Goal: Information Seeking & Learning: Learn about a topic

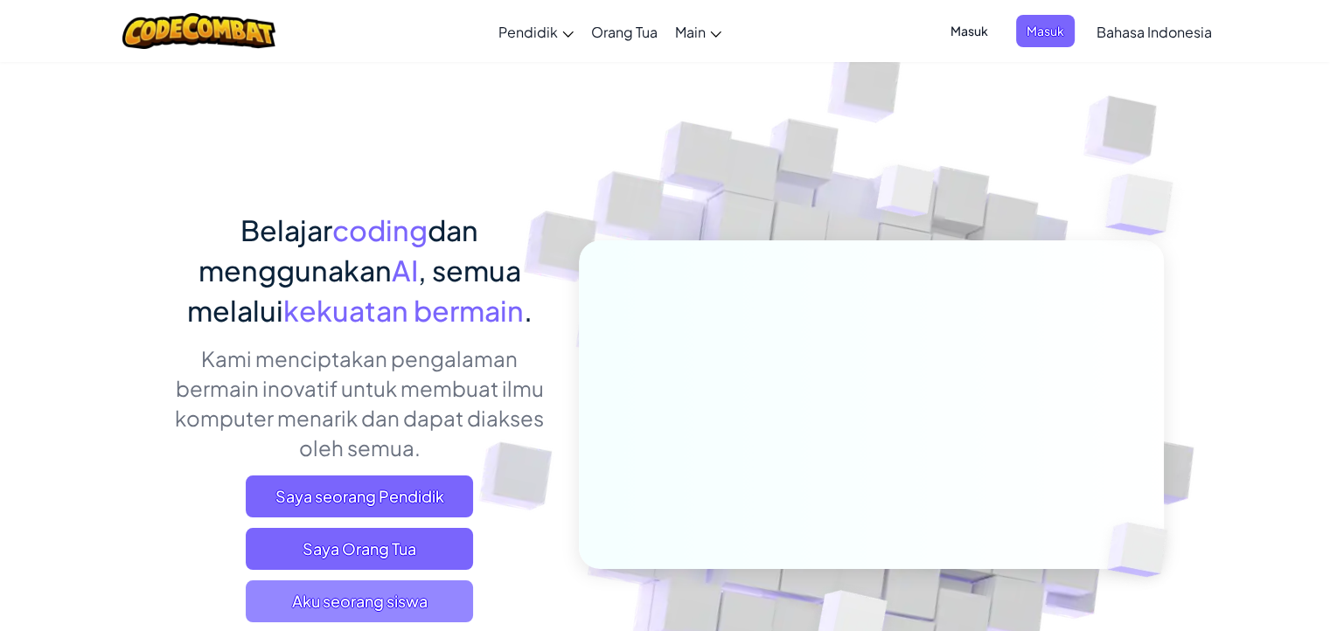
click at [384, 599] on span "Aku seorang siswa" at bounding box center [359, 601] width 227 height 42
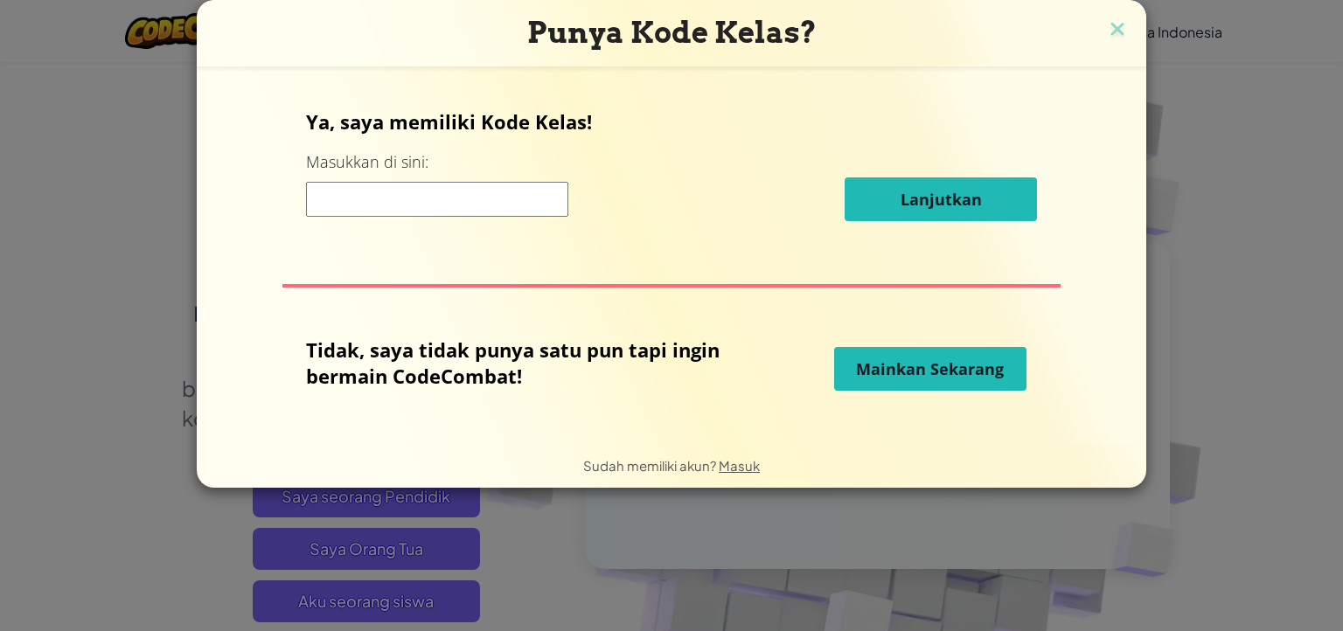
click at [424, 204] on input at bounding box center [437, 199] width 262 height 35
type input "informatika"
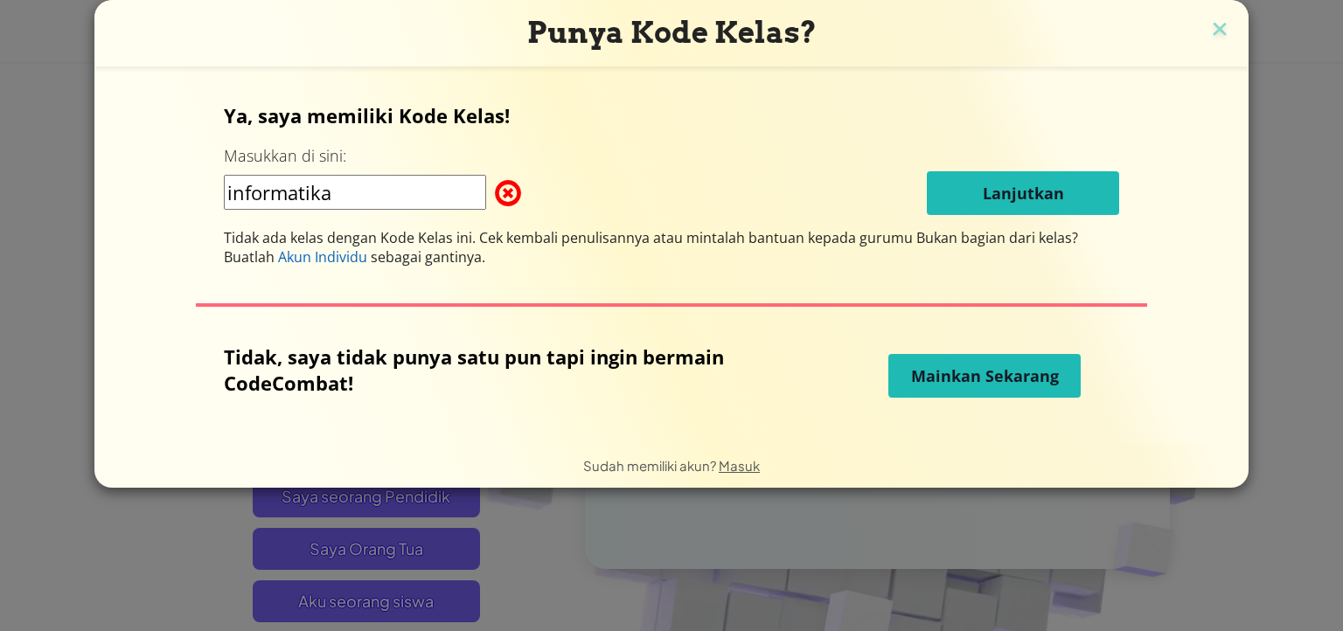
click at [928, 375] on span "Mainkan Sekarang" at bounding box center [985, 375] width 148 height 21
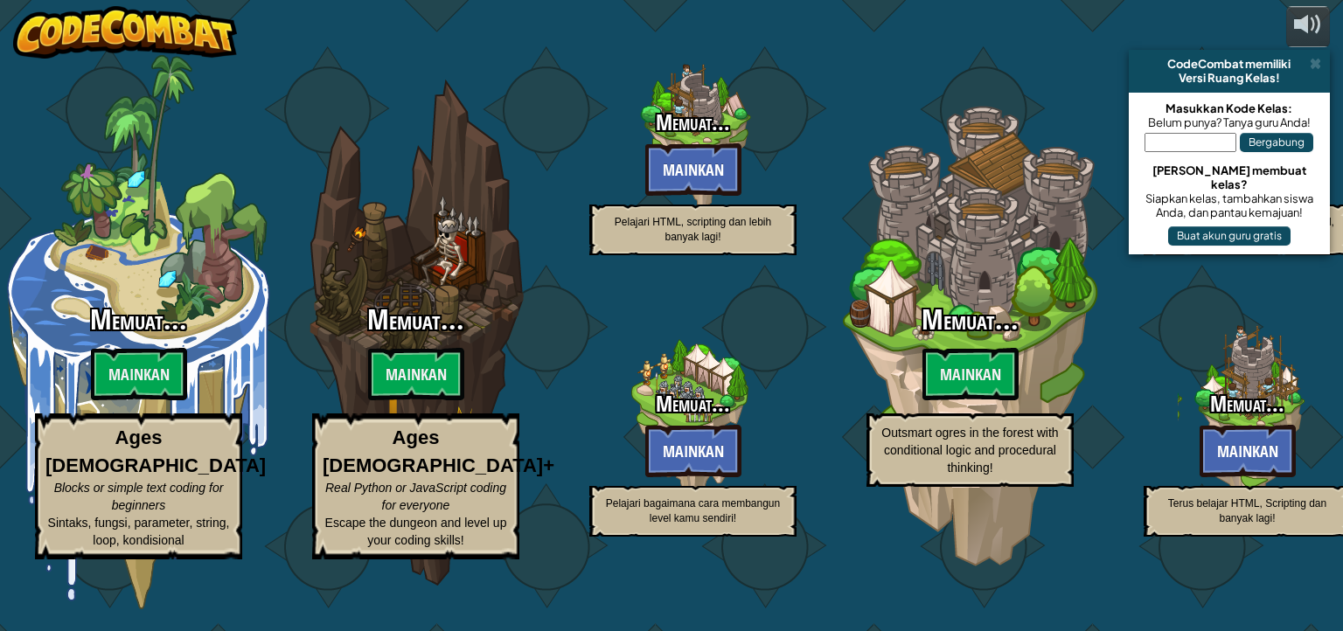
select select "id"
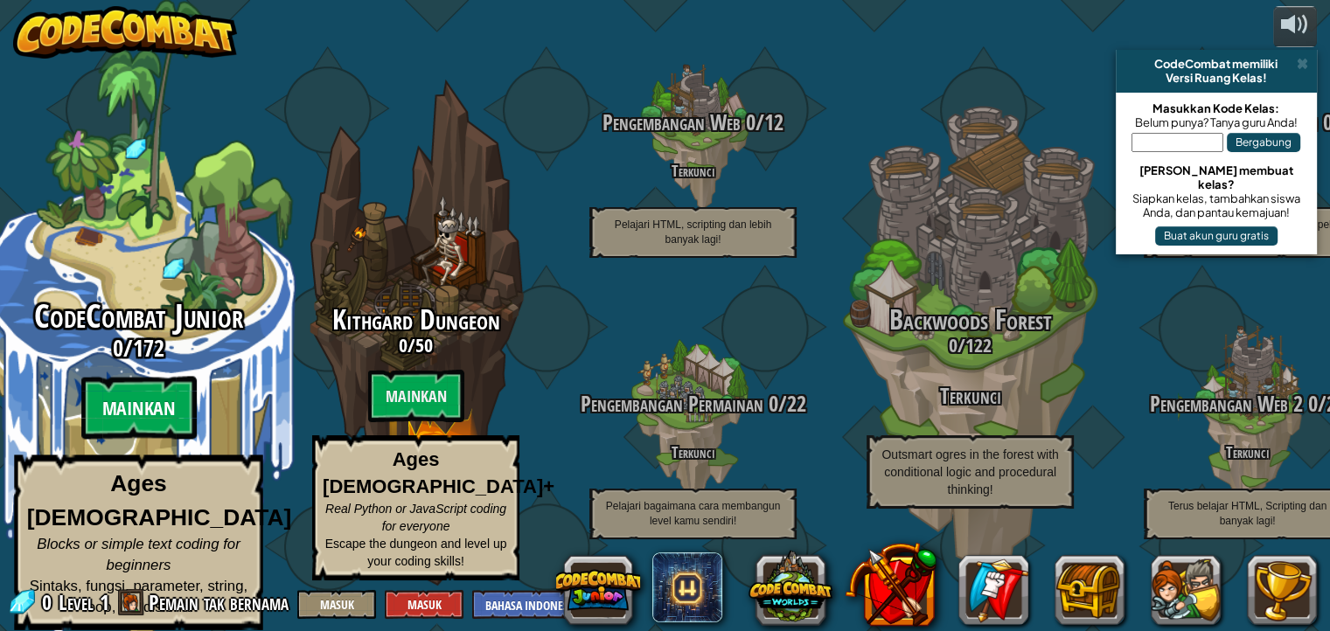
click at [133, 415] on btn "Mainkan" at bounding box center [137, 408] width 115 height 63
select select "id"
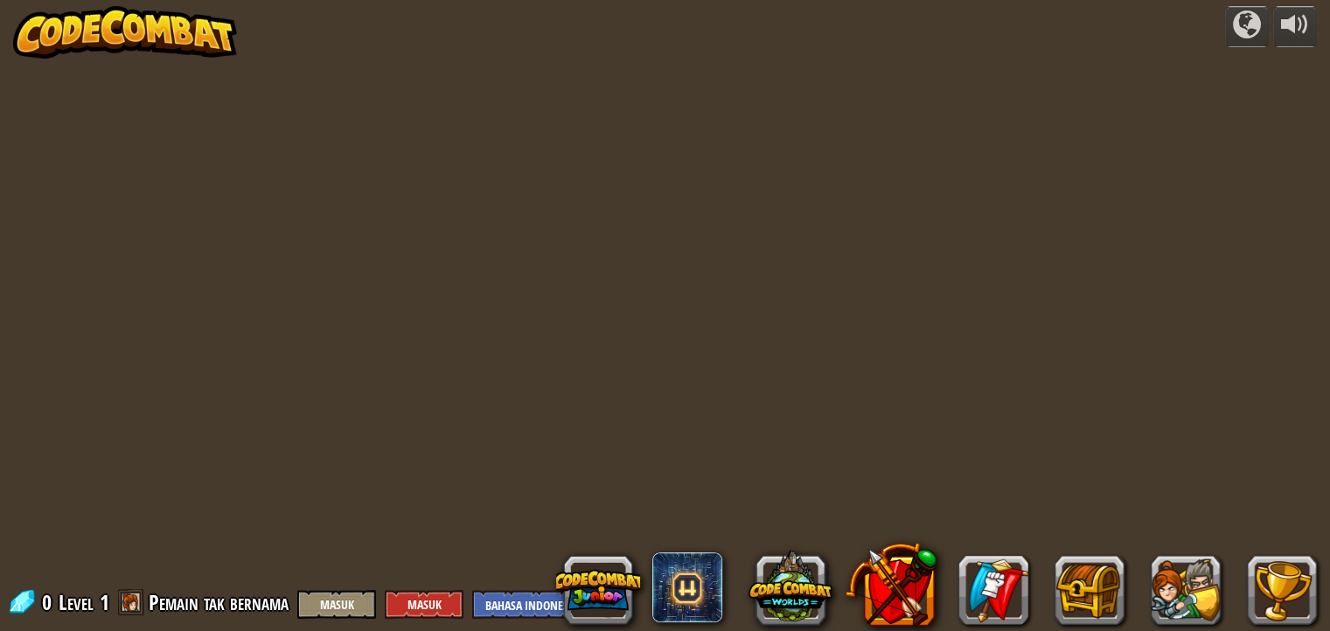
select select "id"
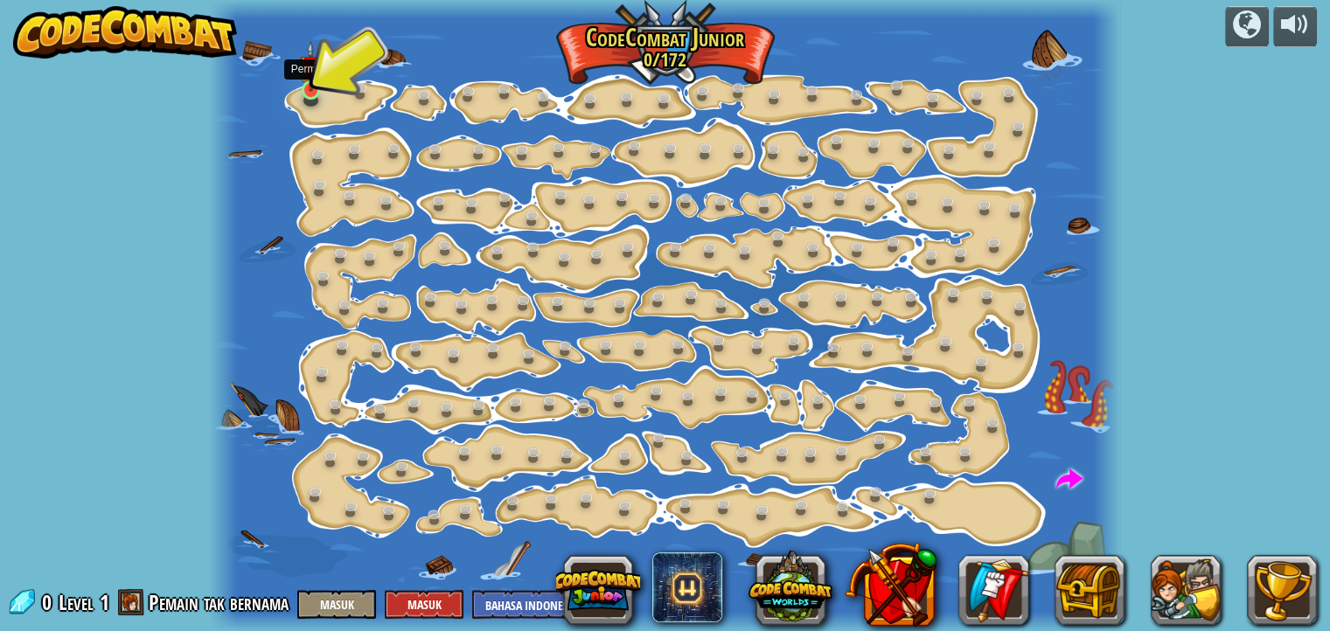
click at [311, 74] on img at bounding box center [311, 66] width 22 height 51
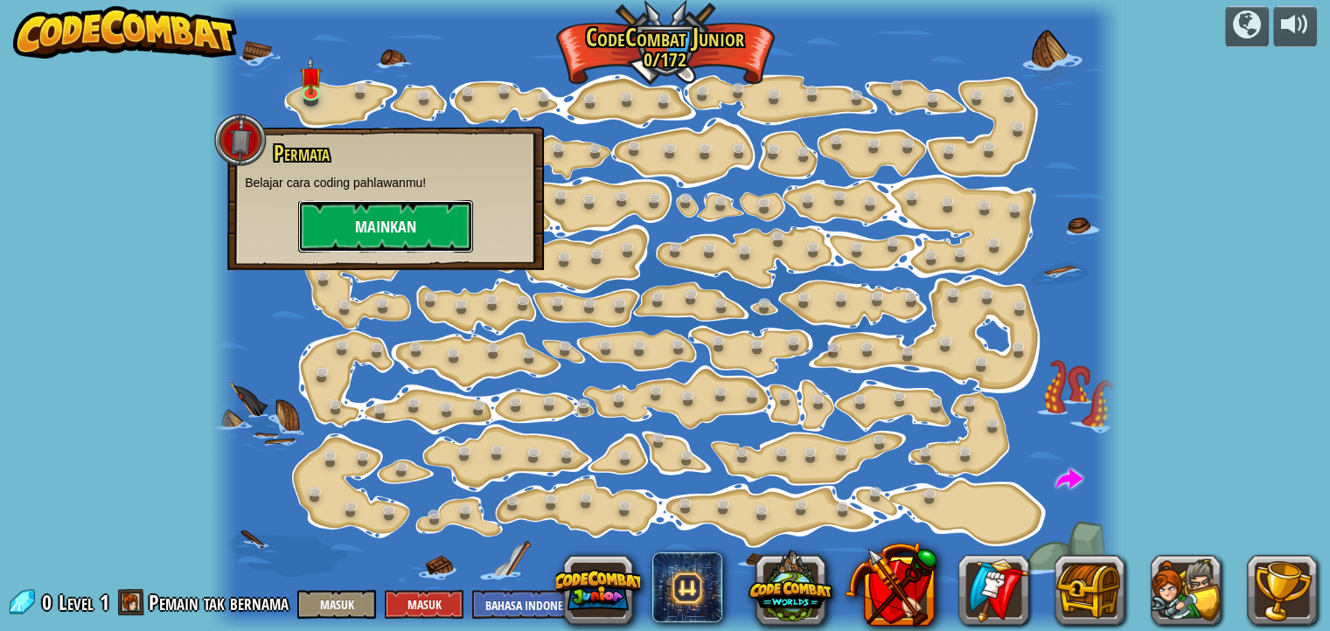
click at [402, 234] on button "Mainkan" at bounding box center [385, 226] width 175 height 52
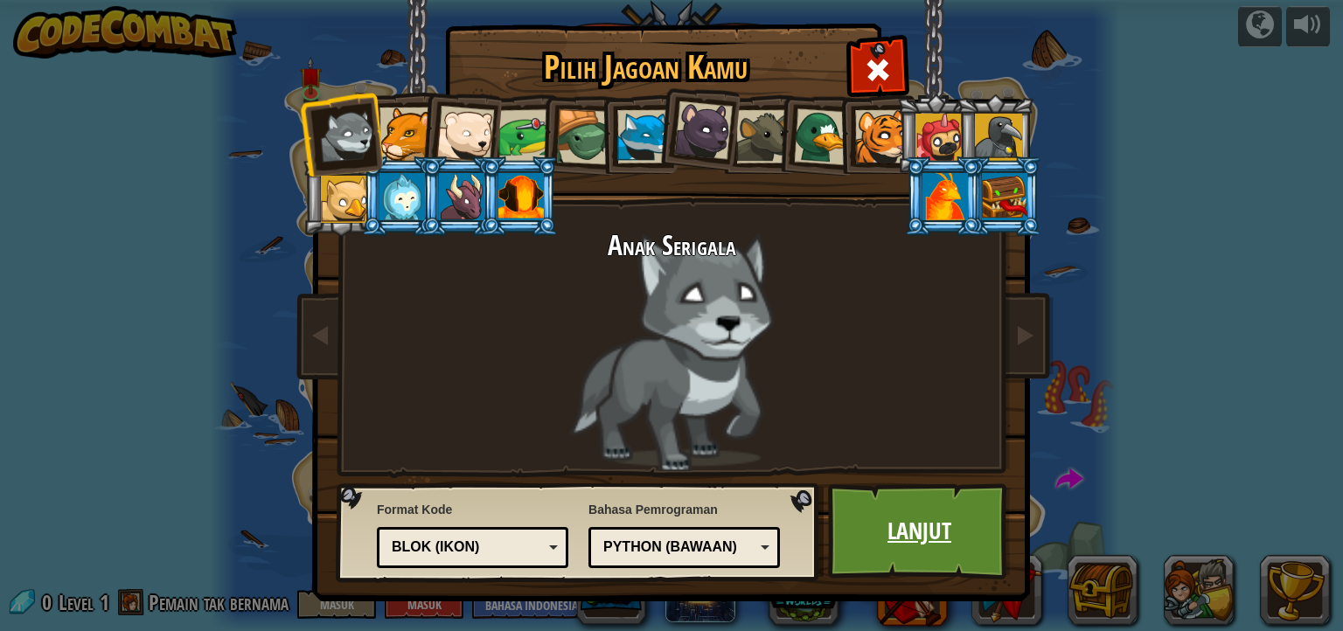
click at [948, 556] on link "Lanjut" at bounding box center [919, 531] width 183 height 96
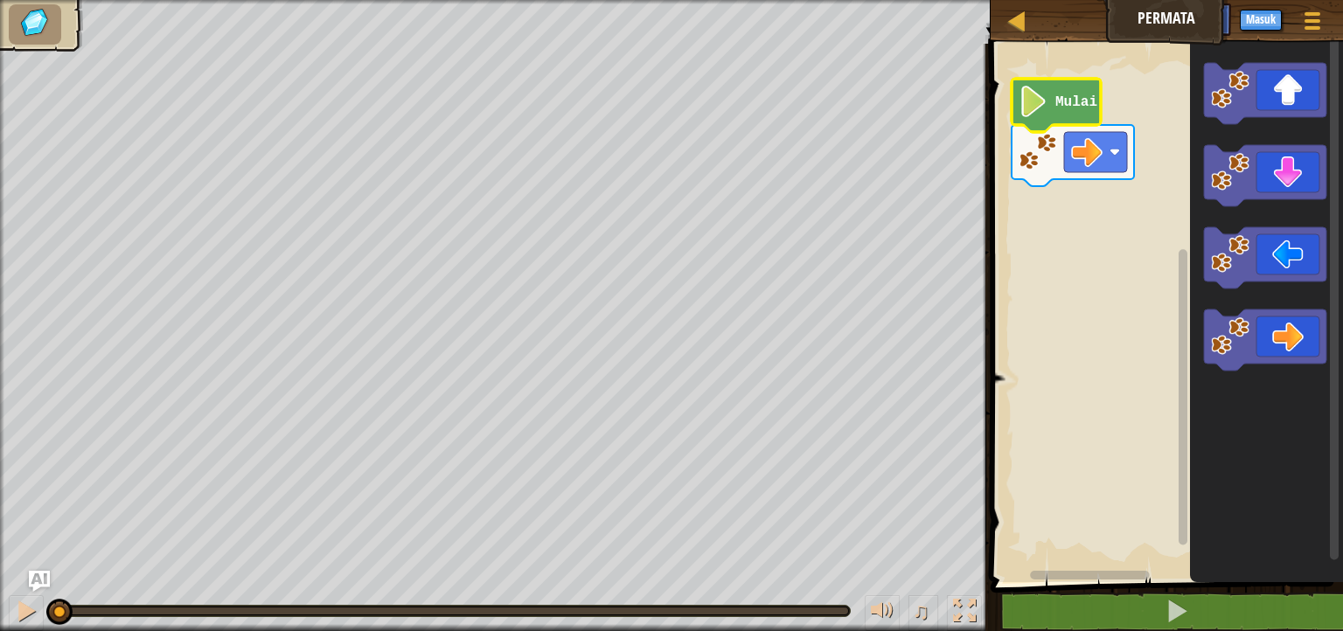
click at [1046, 120] on icon "Ruang Kerja Blockly" at bounding box center [1055, 105] width 89 height 53
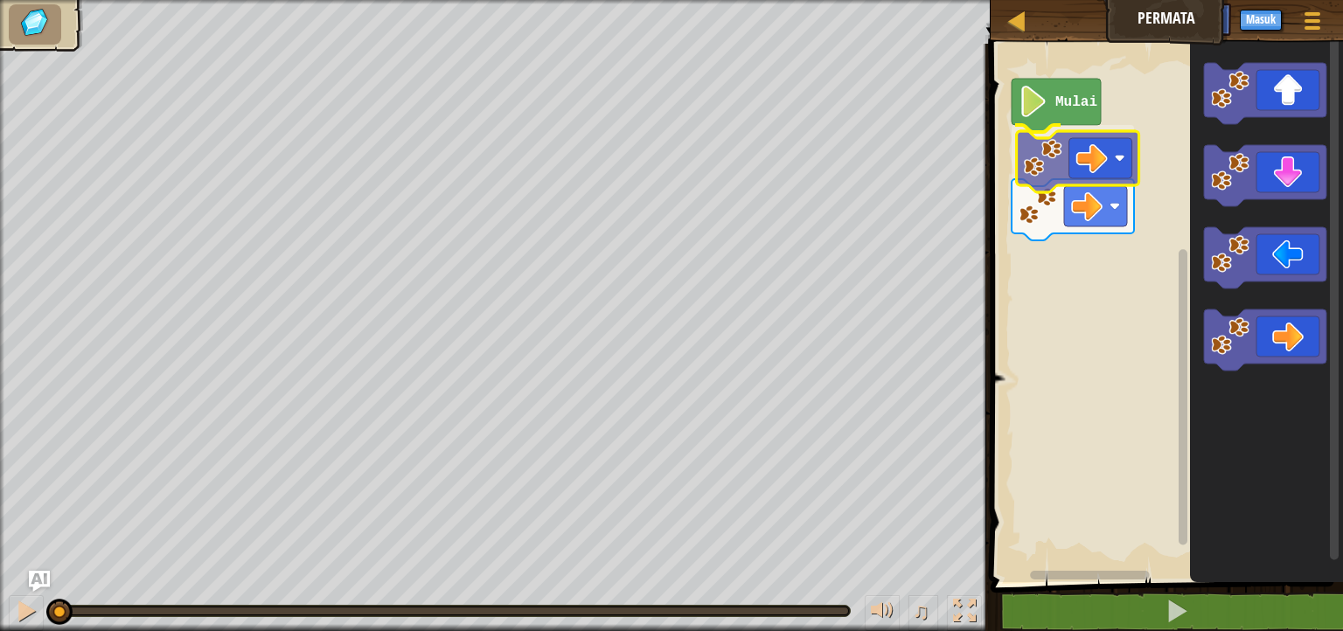
click at [1049, 164] on div "Mulai" at bounding box center [1164, 308] width 358 height 547
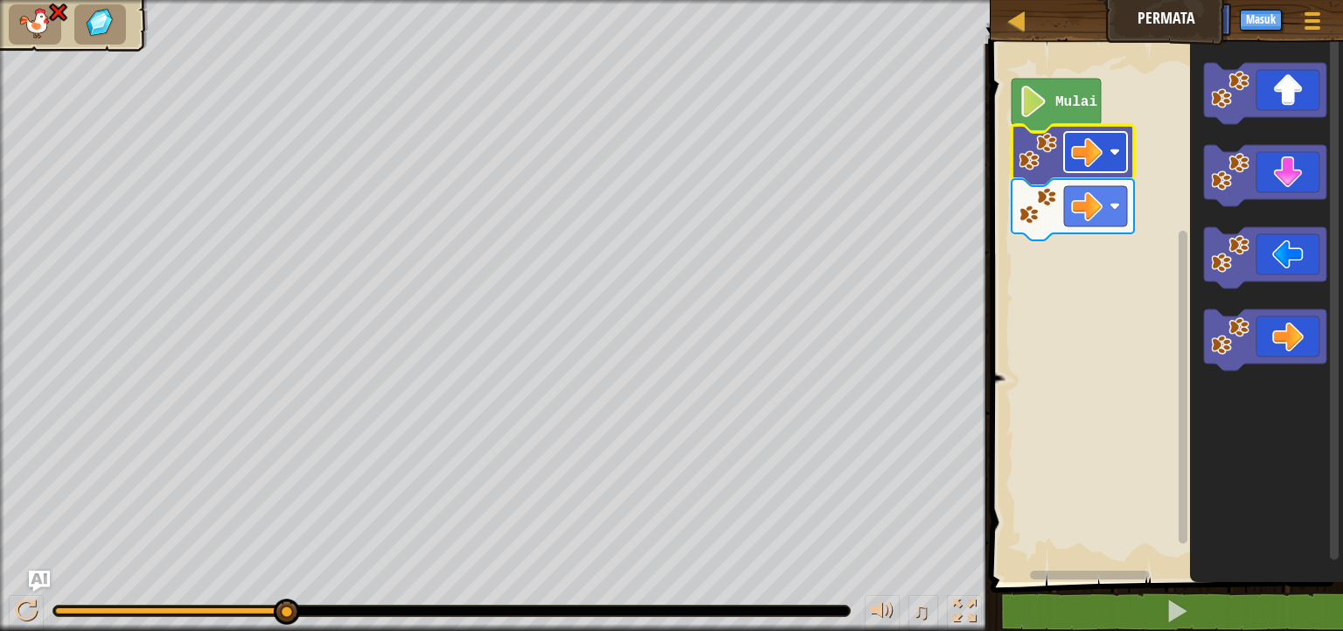
click at [1068, 170] on rect "Ruang Kerja Blockly" at bounding box center [1095, 152] width 63 height 40
click at [1032, 158] on image "Ruang Kerja Blockly" at bounding box center [1037, 152] width 38 height 38
click at [1037, 108] on image "Ruang Kerja Blockly" at bounding box center [1033, 101] width 30 height 31
click at [1042, 101] on image "Ruang Kerja Blockly" at bounding box center [1033, 101] width 30 height 31
click at [1052, 167] on image "Ruang Kerja Blockly" at bounding box center [1037, 152] width 38 height 38
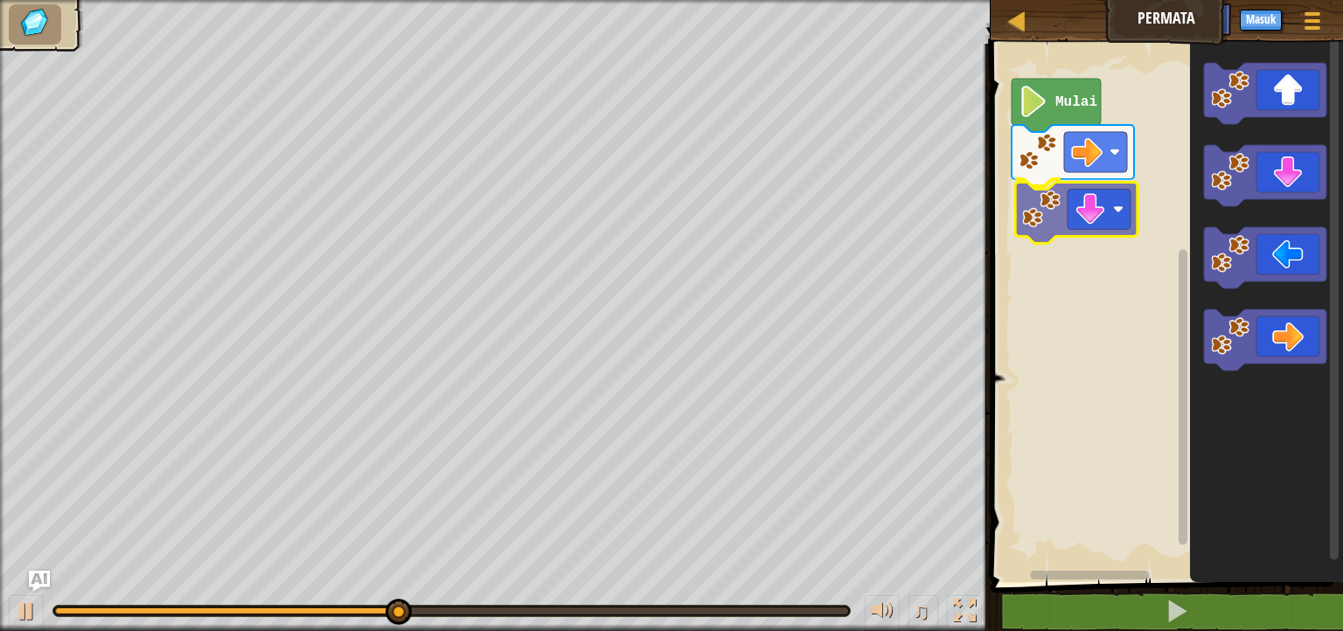
click at [1097, 211] on div "Mulai" at bounding box center [1164, 308] width 358 height 547
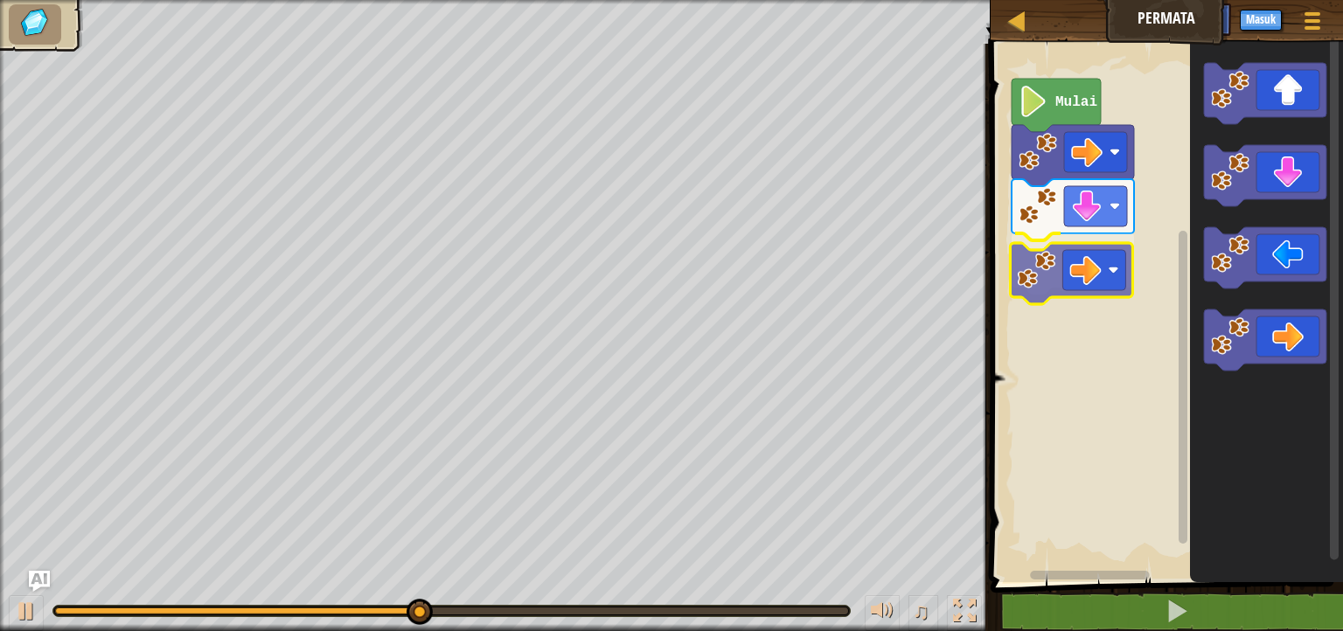
click at [1071, 256] on div "Mulai" at bounding box center [1164, 308] width 358 height 547
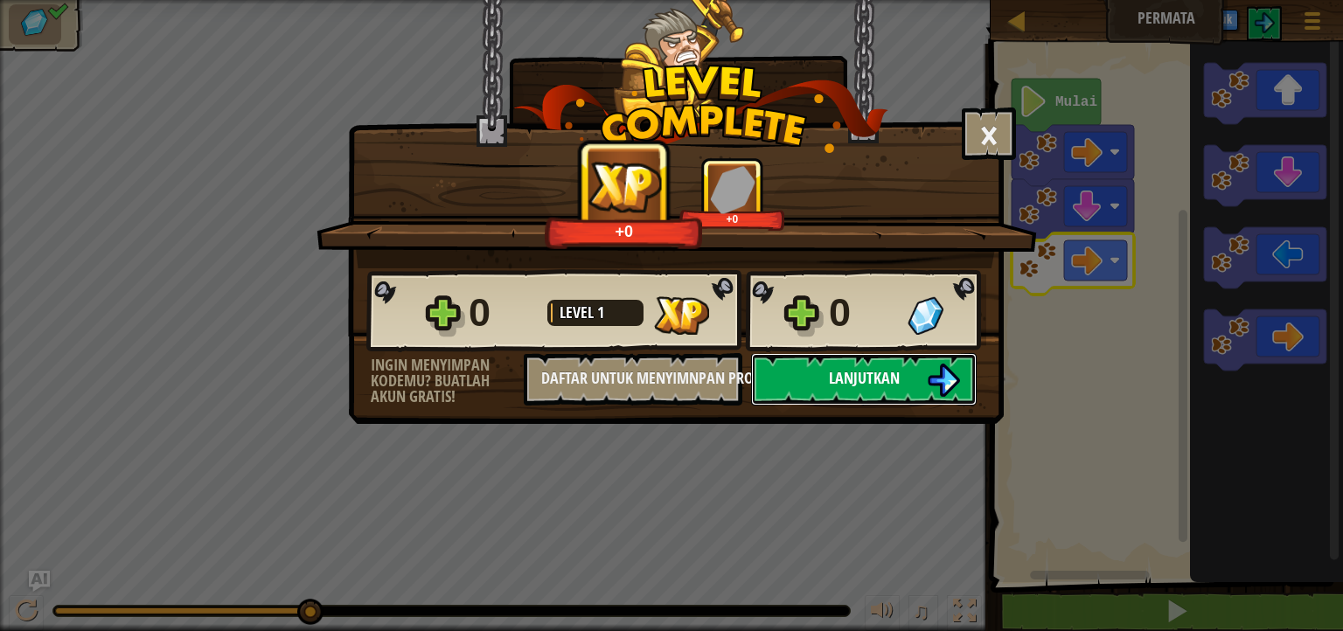
click at [891, 385] on span "Lanjutkan" at bounding box center [864, 378] width 71 height 22
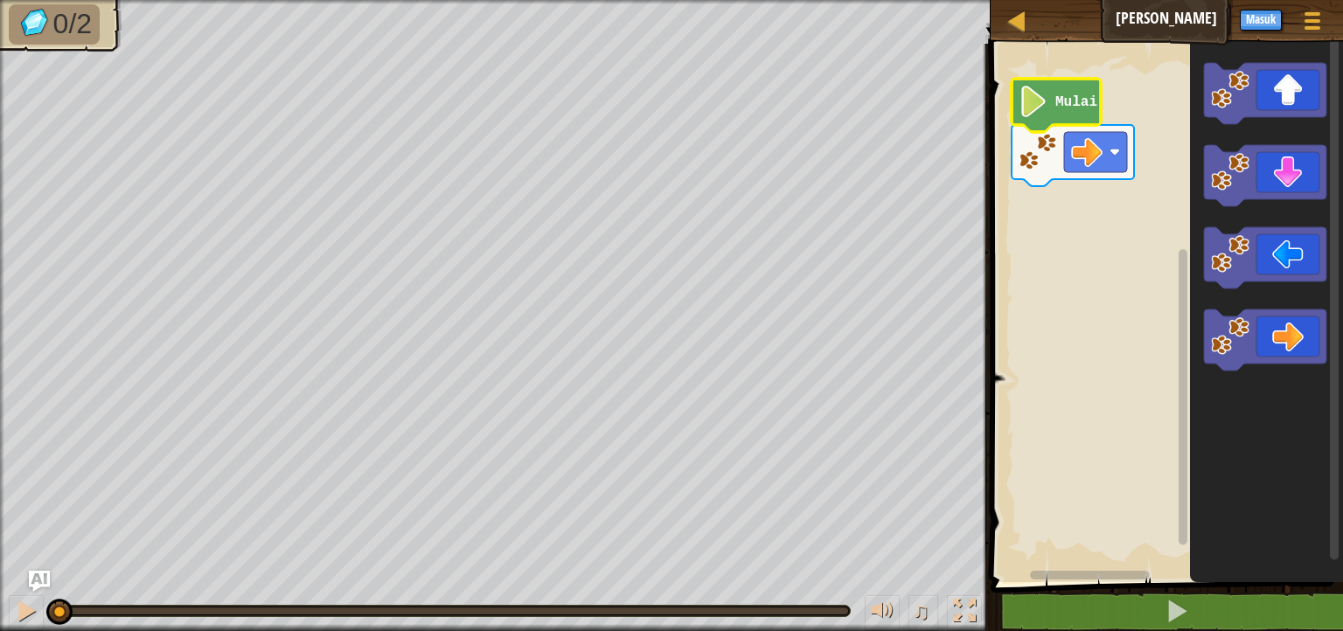
click at [1071, 113] on icon "Ruang Kerja Blockly" at bounding box center [1055, 105] width 89 height 53
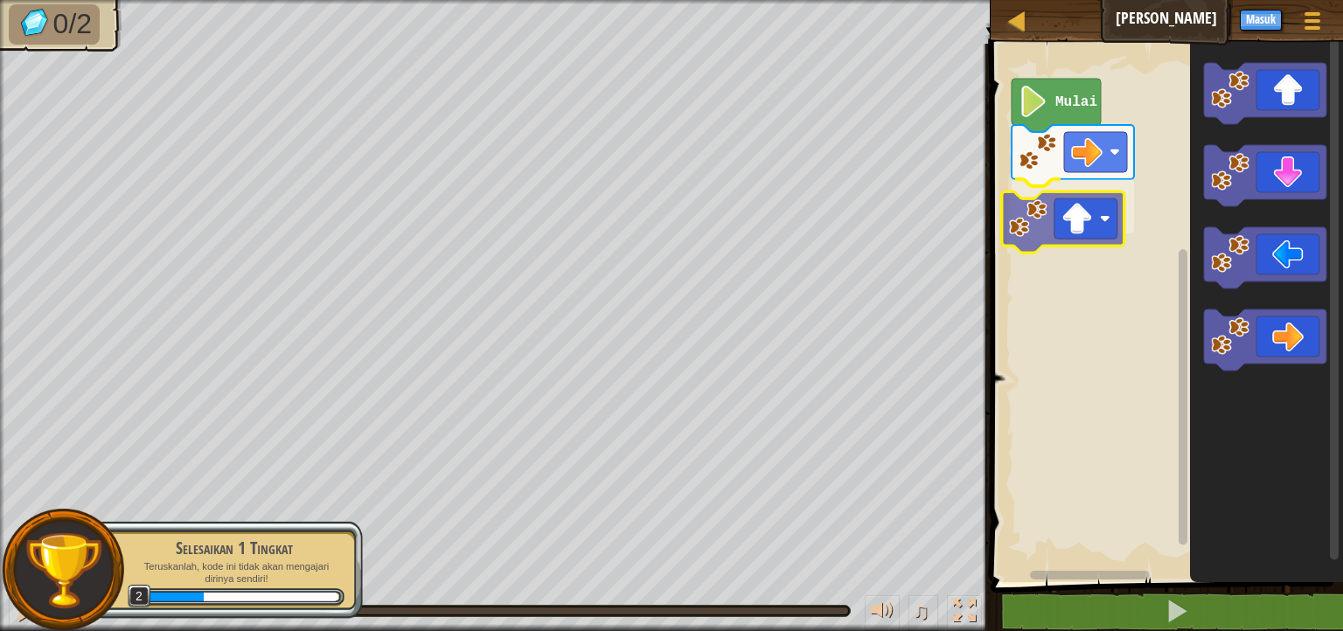
click at [1088, 239] on div "Mulai" at bounding box center [1164, 308] width 358 height 547
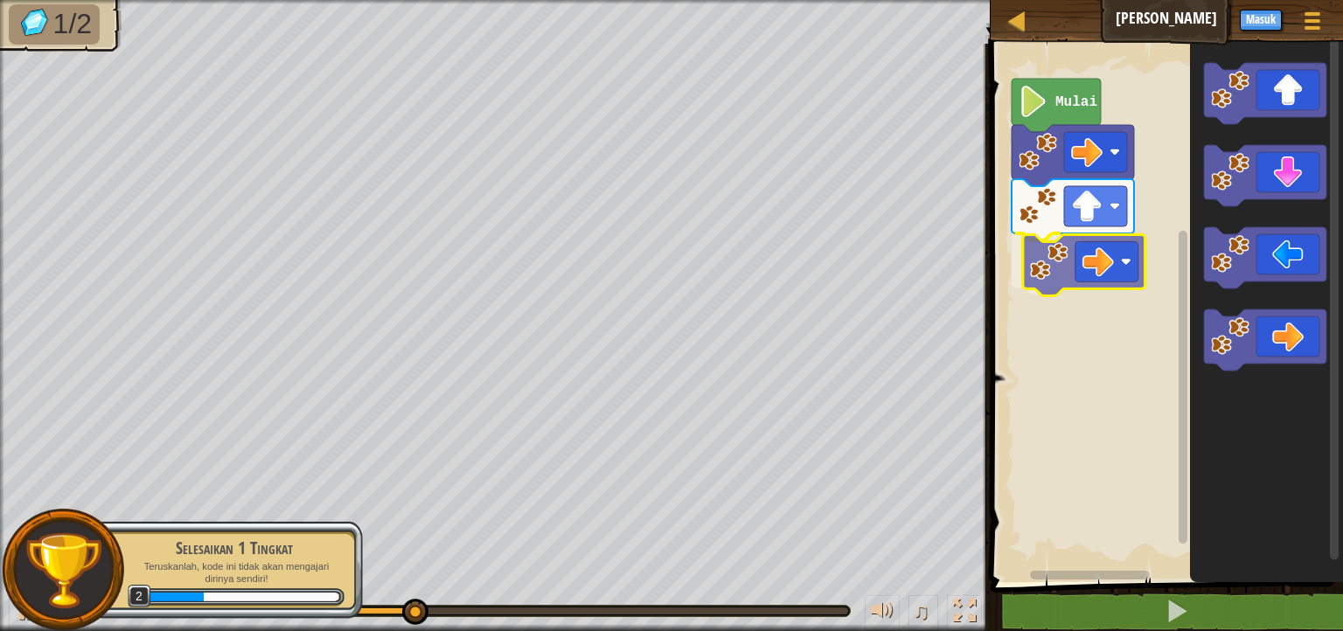
click at [1107, 277] on div "Mulai" at bounding box center [1164, 308] width 358 height 547
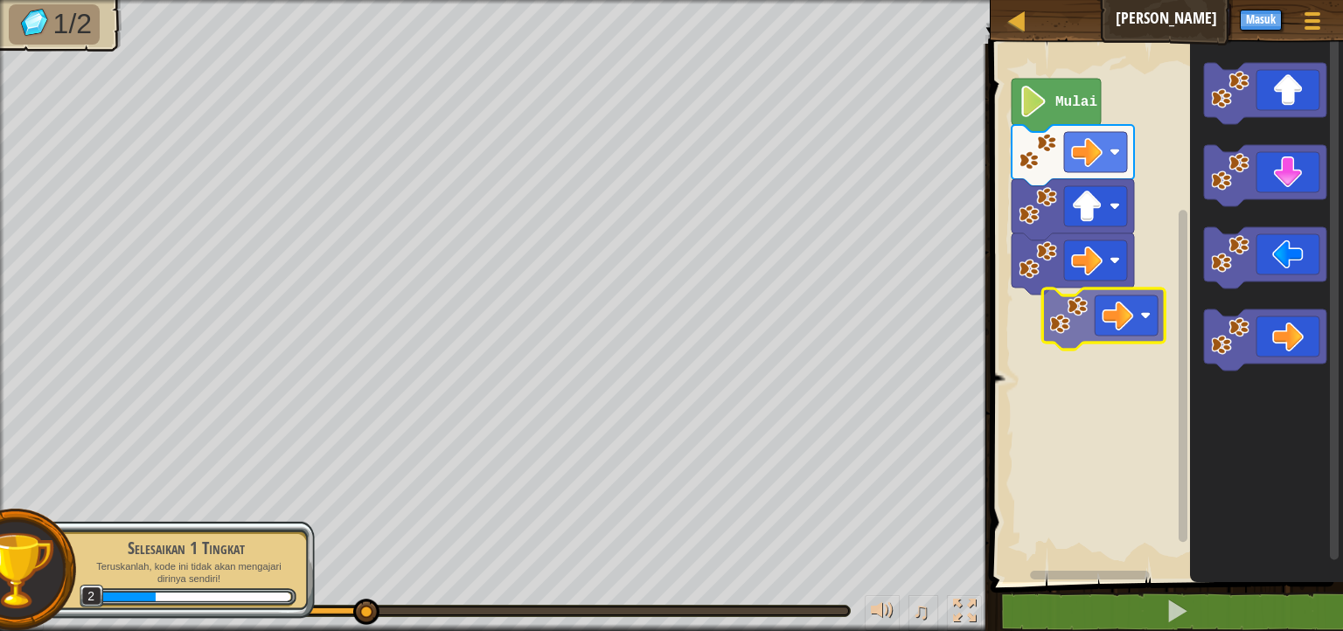
click at [1088, 337] on div "Mulai" at bounding box center [1164, 308] width 358 height 547
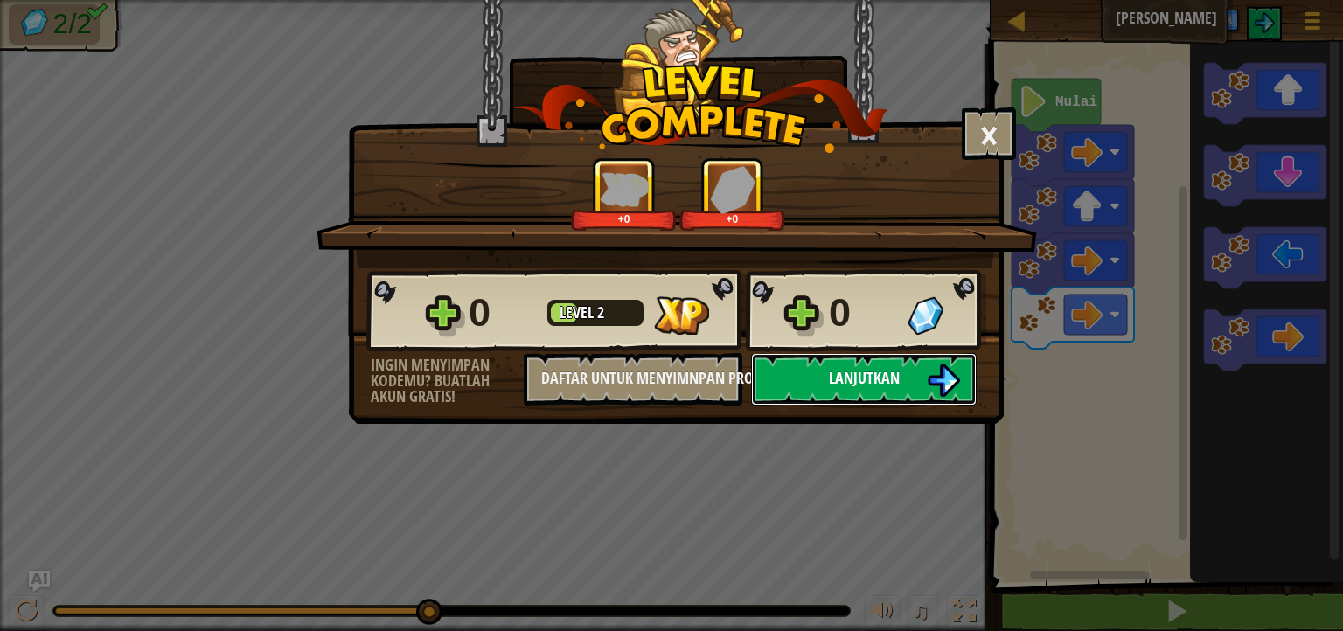
click at [835, 392] on button "Lanjutkan" at bounding box center [864, 379] width 226 height 52
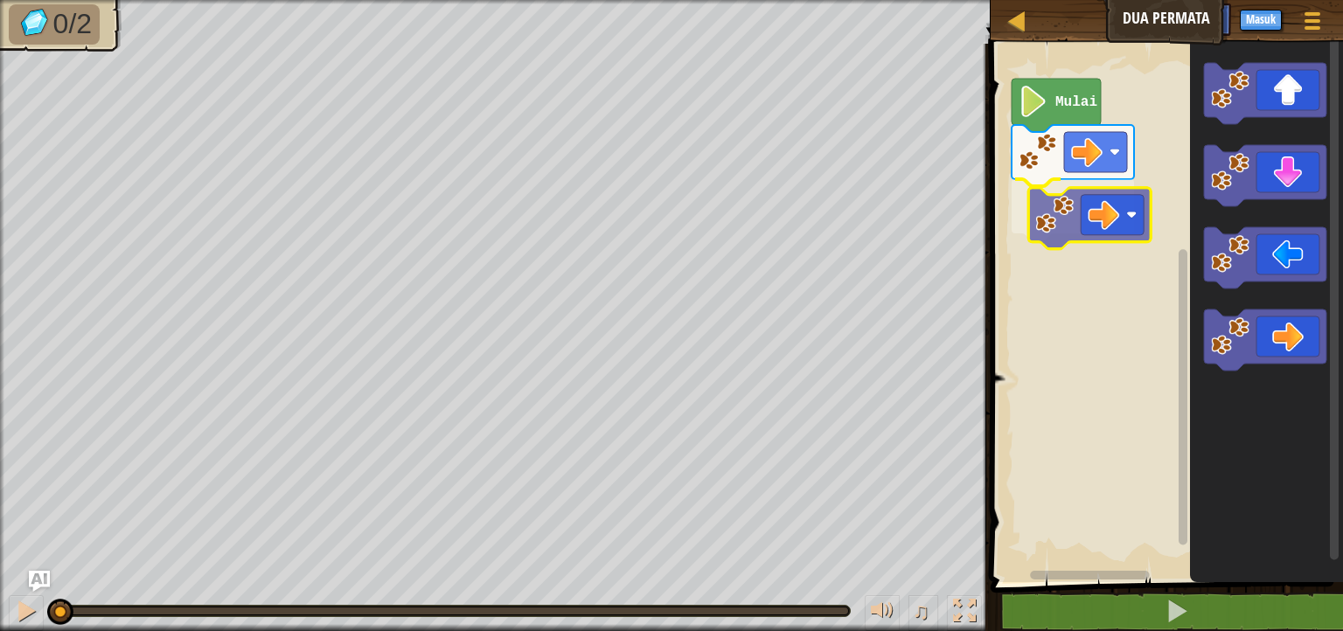
click at [1071, 227] on div "Mulai" at bounding box center [1164, 308] width 358 height 547
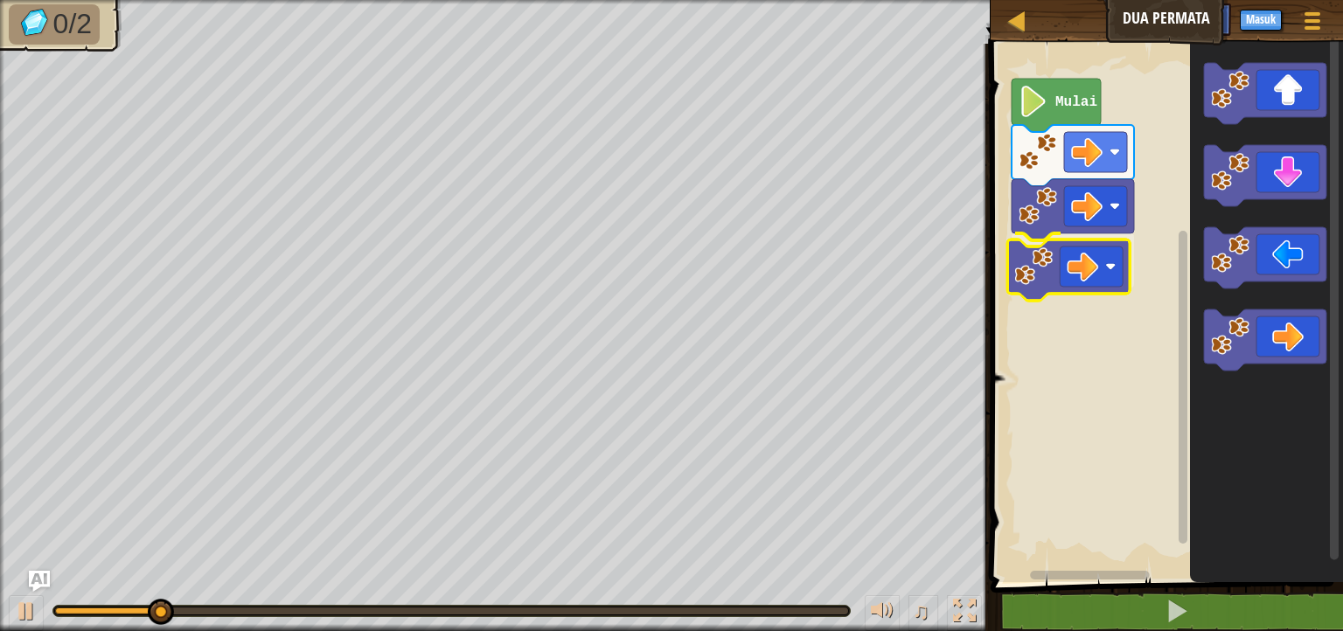
click at [1028, 271] on div "Mulai" at bounding box center [1164, 308] width 358 height 547
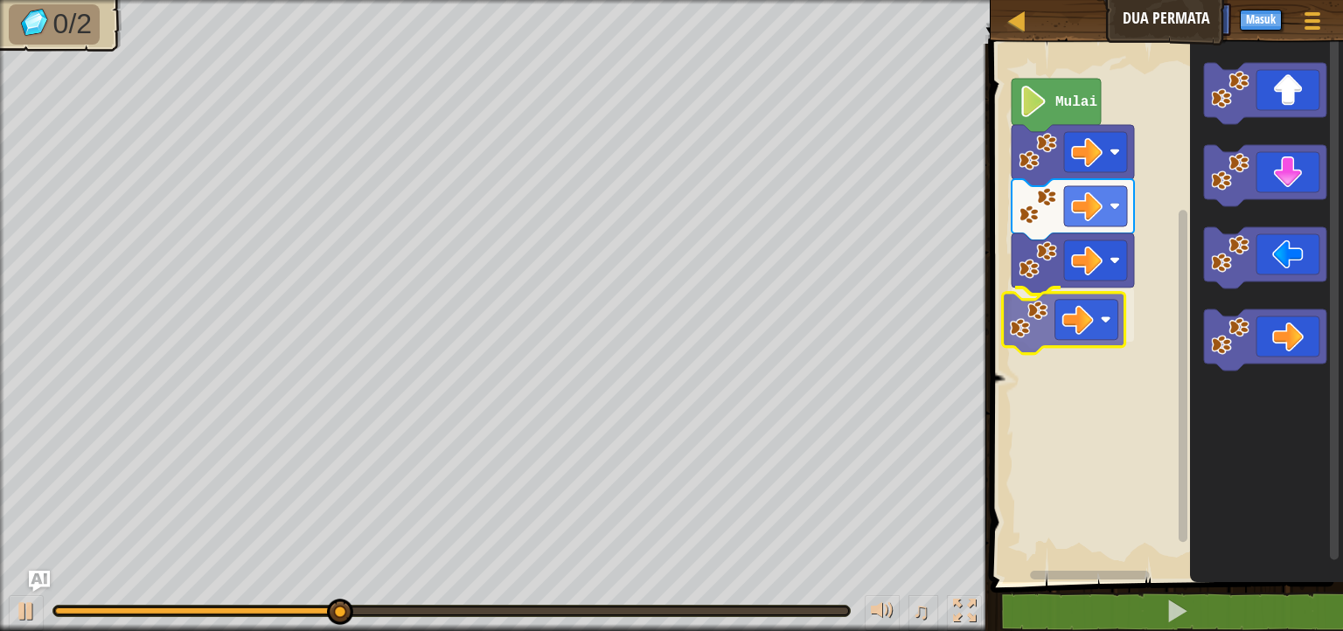
click at [1035, 339] on div "Mulai" at bounding box center [1164, 308] width 358 height 547
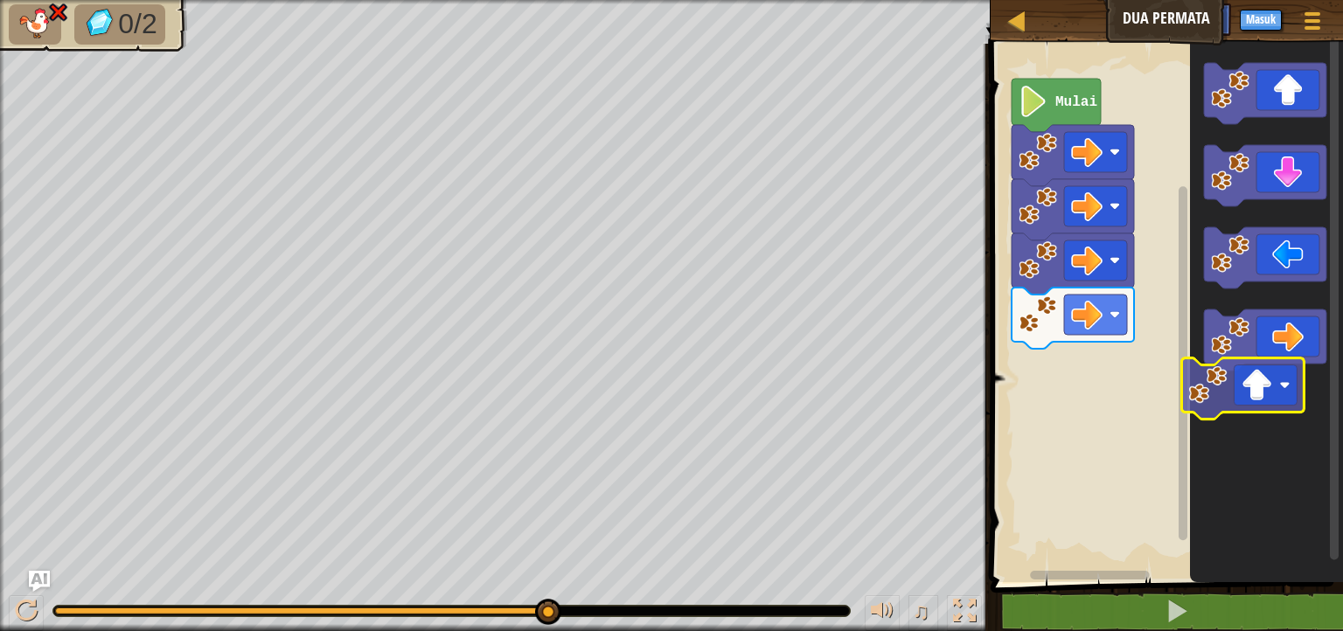
click at [1259, 403] on icon "Ruang Kerja Blockly" at bounding box center [1266, 308] width 153 height 547
click at [1010, 318] on rect "Ruang Kerja Blockly" at bounding box center [1164, 308] width 358 height 547
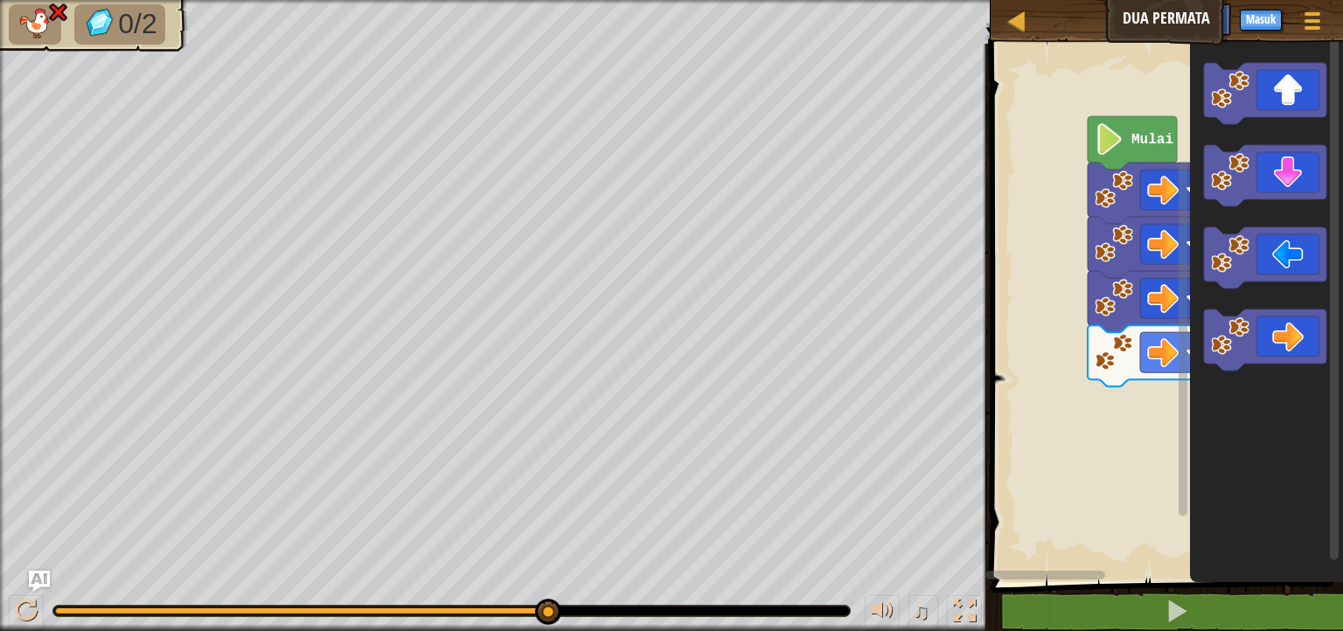
click at [1140, 339] on g "Mulai" at bounding box center [1164, 308] width 358 height 547
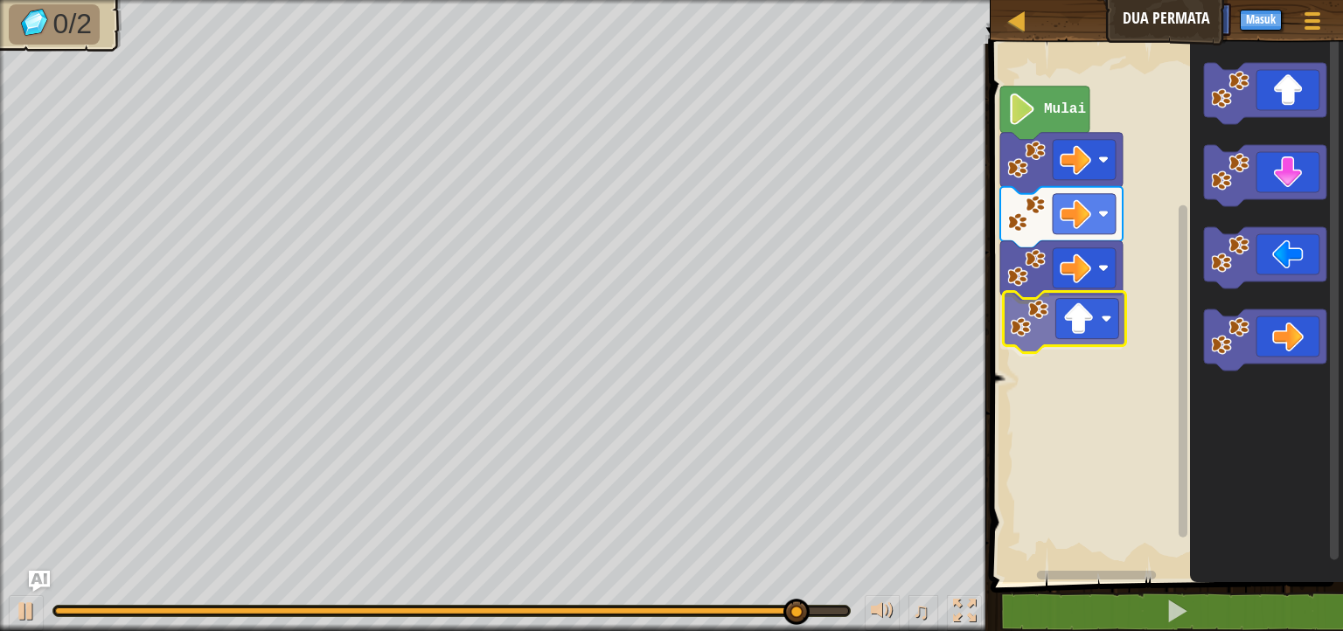
click at [1075, 345] on div "Mulai" at bounding box center [1164, 308] width 358 height 547
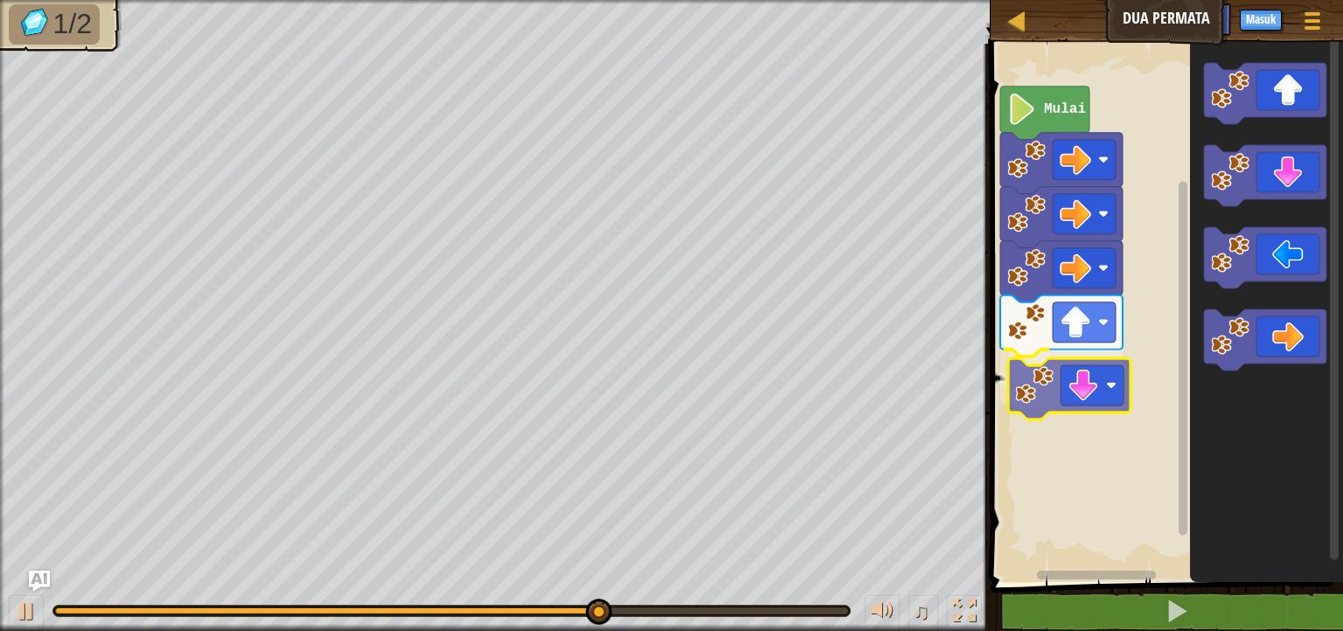
click at [1040, 389] on div "Mulai" at bounding box center [1164, 308] width 358 height 547
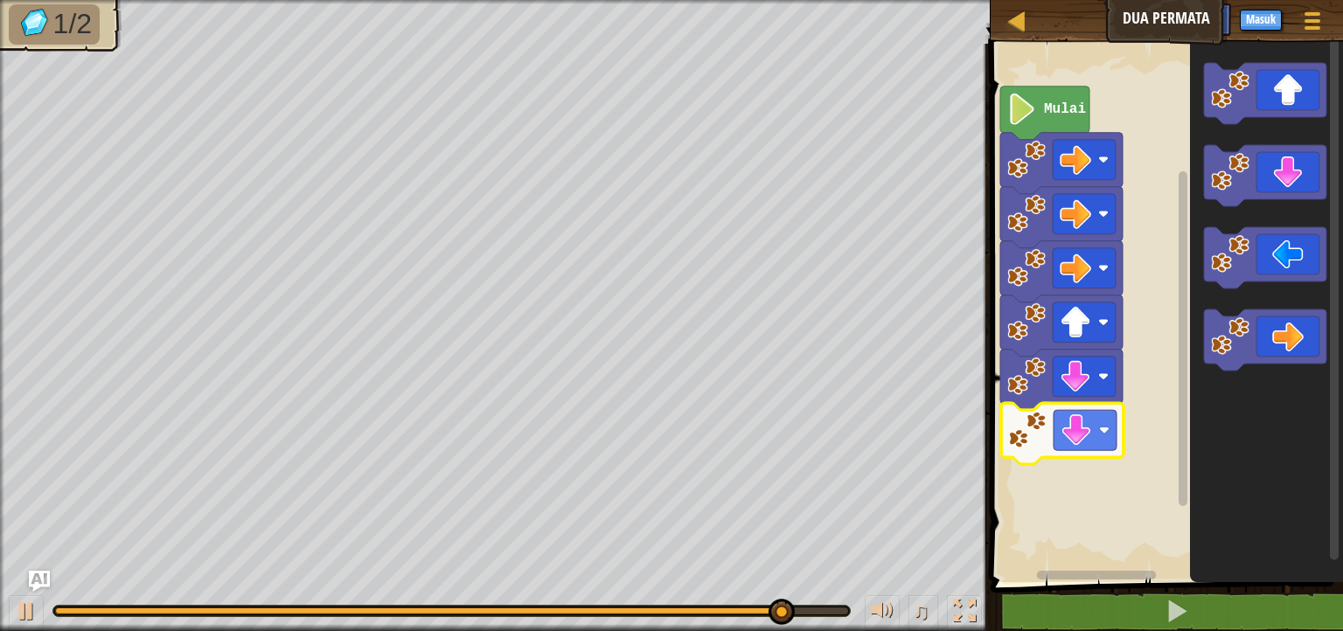
click at [1038, 435] on div "Mulai" at bounding box center [1164, 308] width 358 height 547
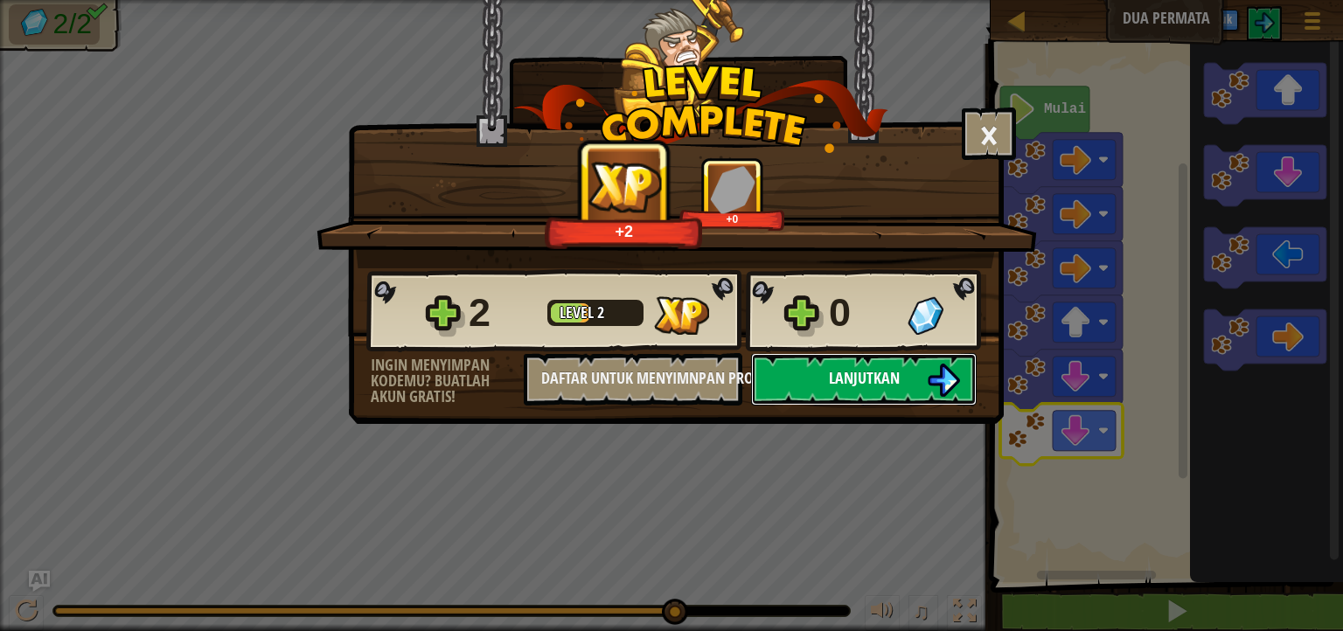
click at [886, 383] on span "Lanjutkan" at bounding box center [864, 378] width 71 height 22
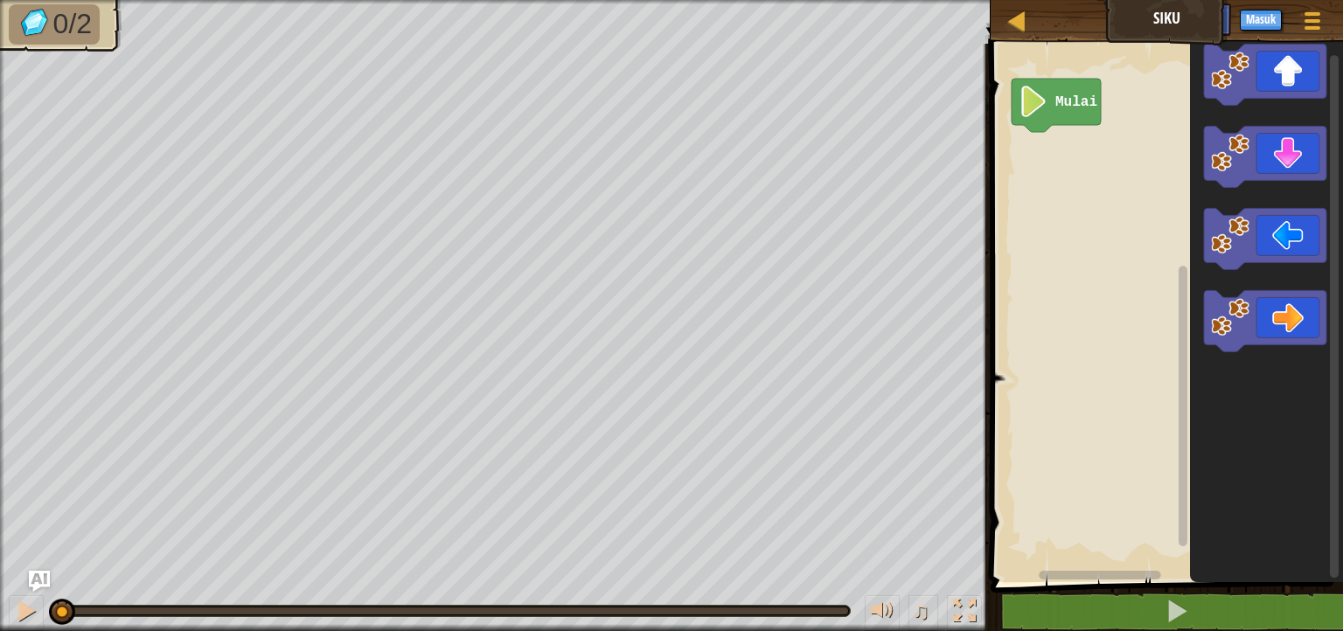
click at [1079, 157] on div "Mulai" at bounding box center [1164, 308] width 358 height 547
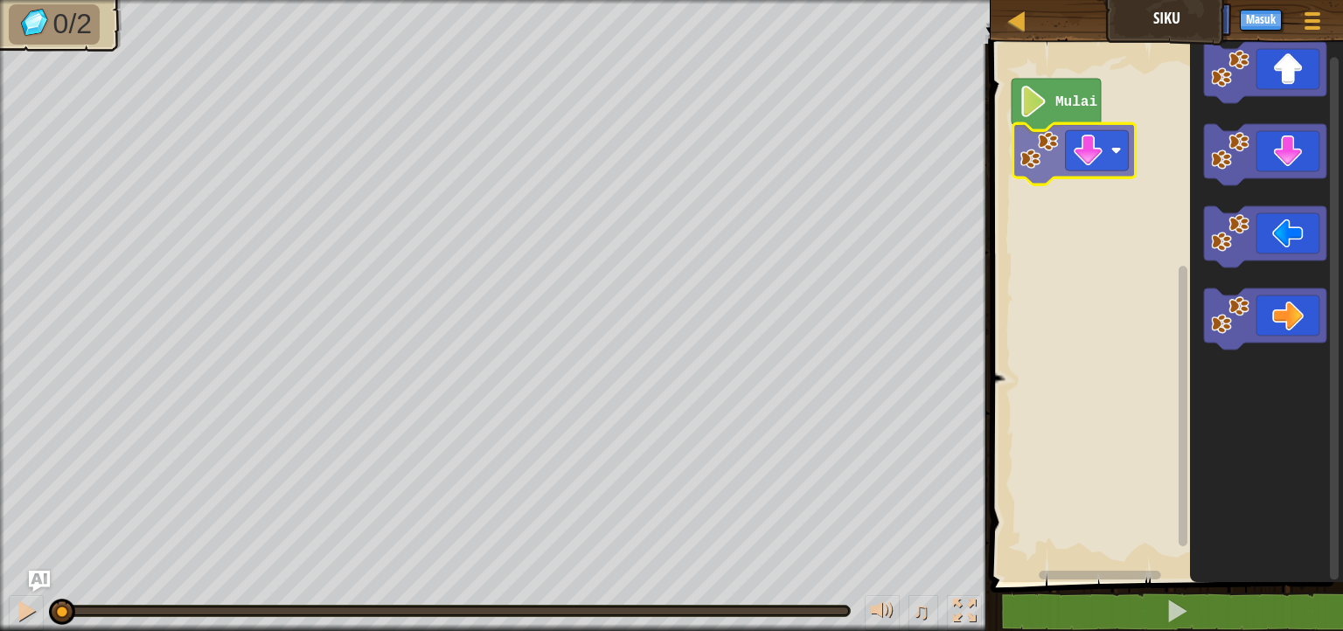
click at [1035, 158] on div "Mulai" at bounding box center [1164, 308] width 358 height 547
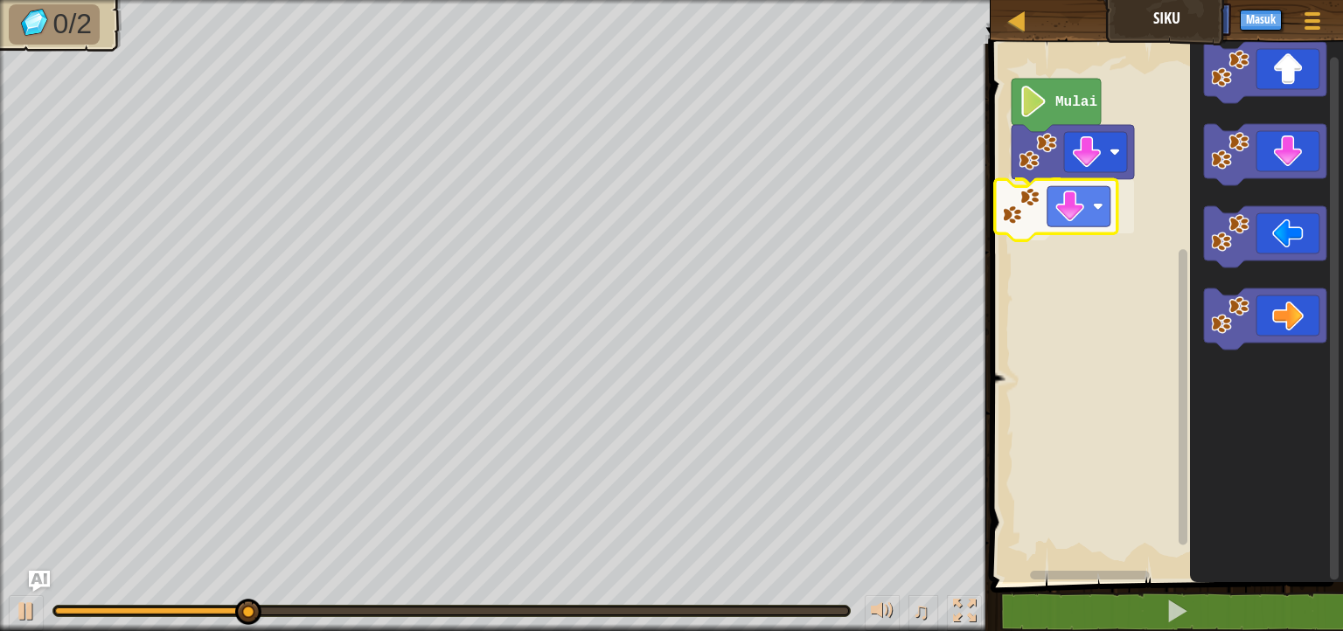
click at [1027, 212] on div "Mulai" at bounding box center [1164, 308] width 358 height 547
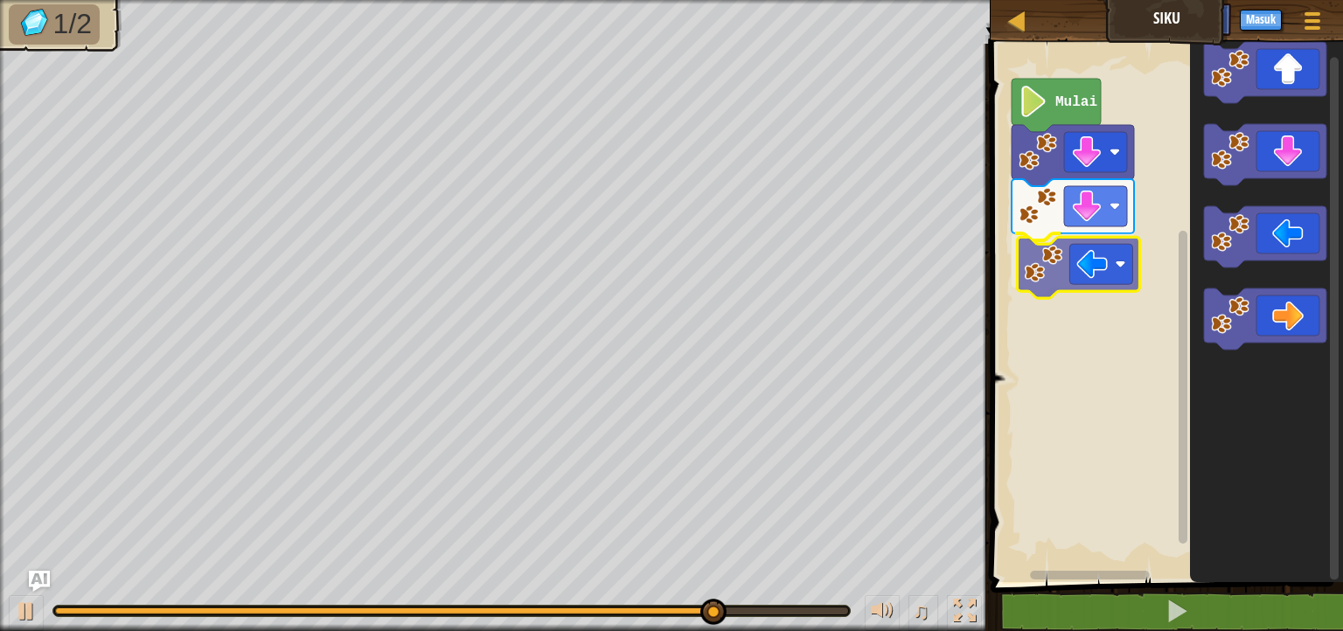
click at [1052, 274] on div "Mulai" at bounding box center [1164, 308] width 358 height 547
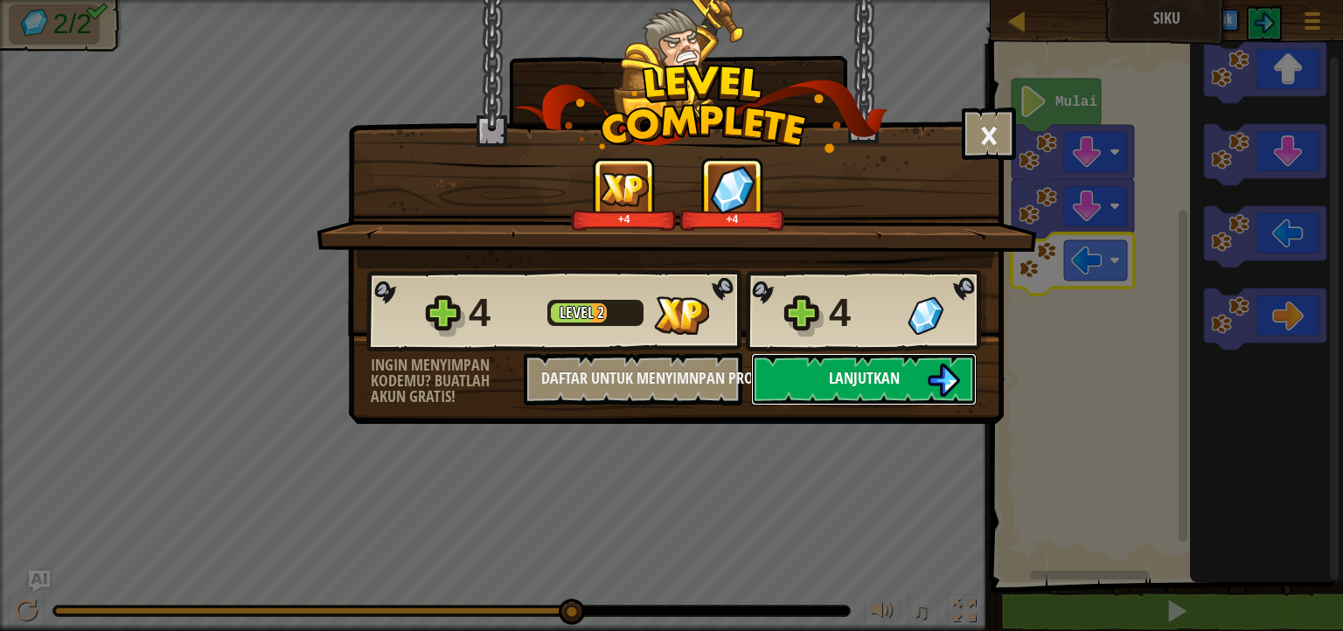
click at [884, 373] on span "Lanjutkan" at bounding box center [864, 378] width 71 height 22
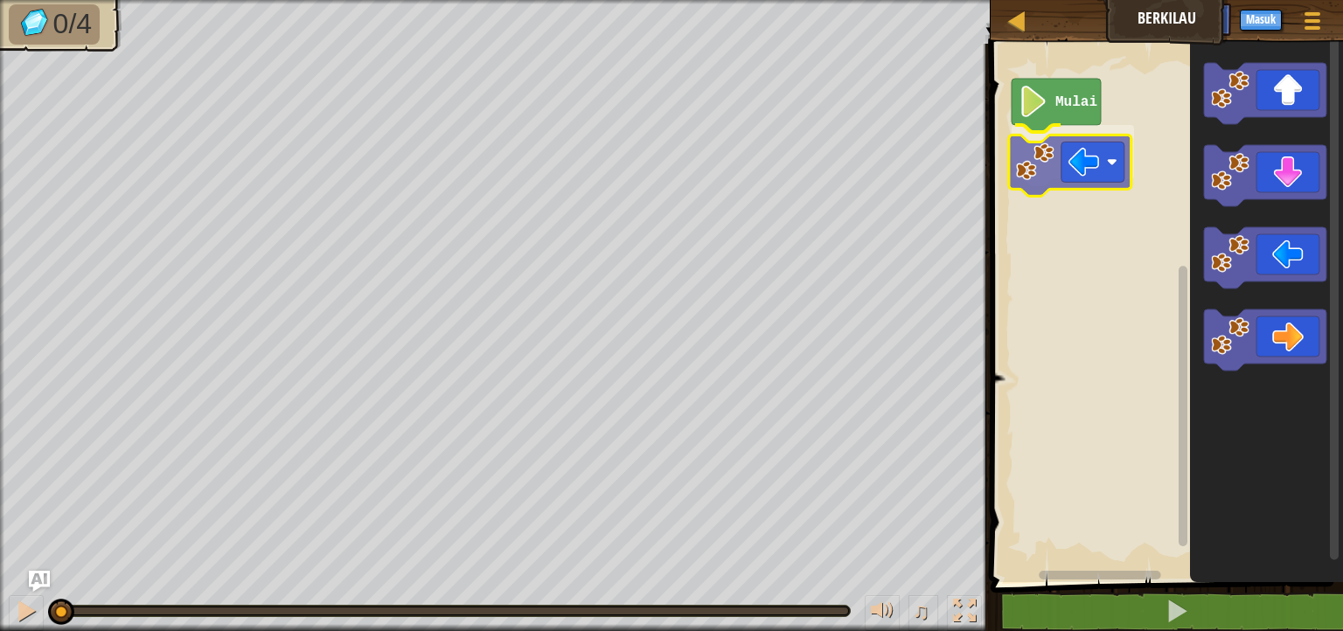
click at [1033, 156] on div "Mulai" at bounding box center [1164, 308] width 358 height 547
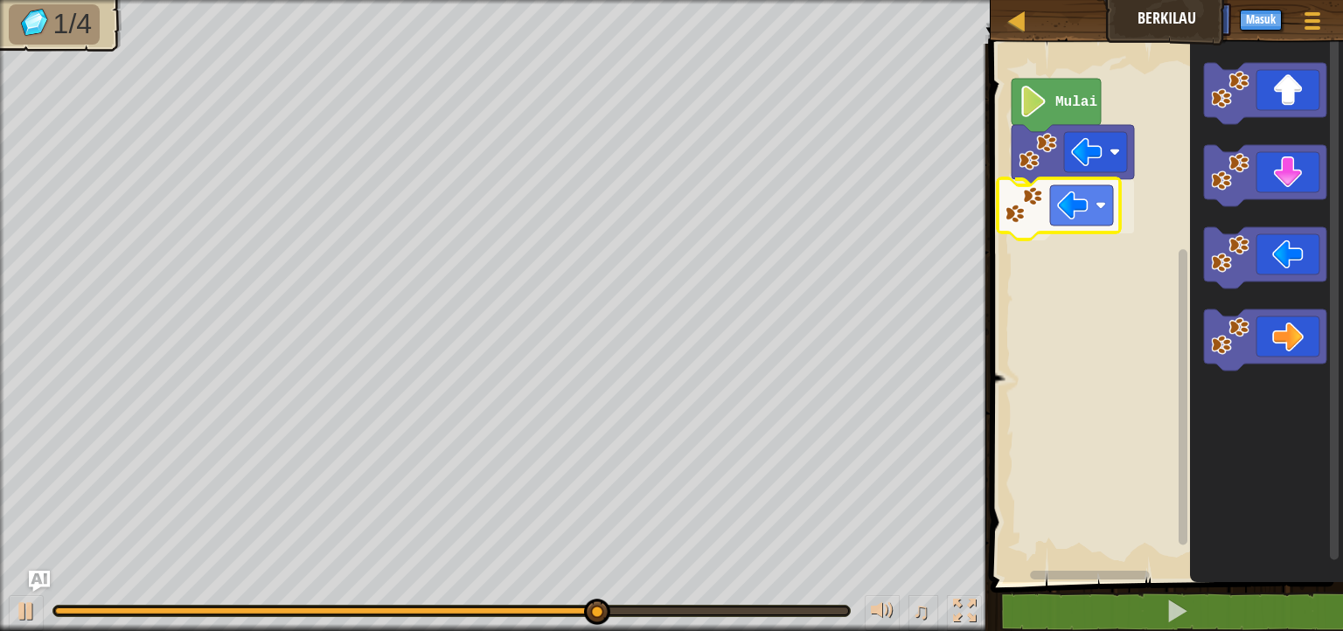
click at [1026, 211] on div "Mulai" at bounding box center [1164, 308] width 358 height 547
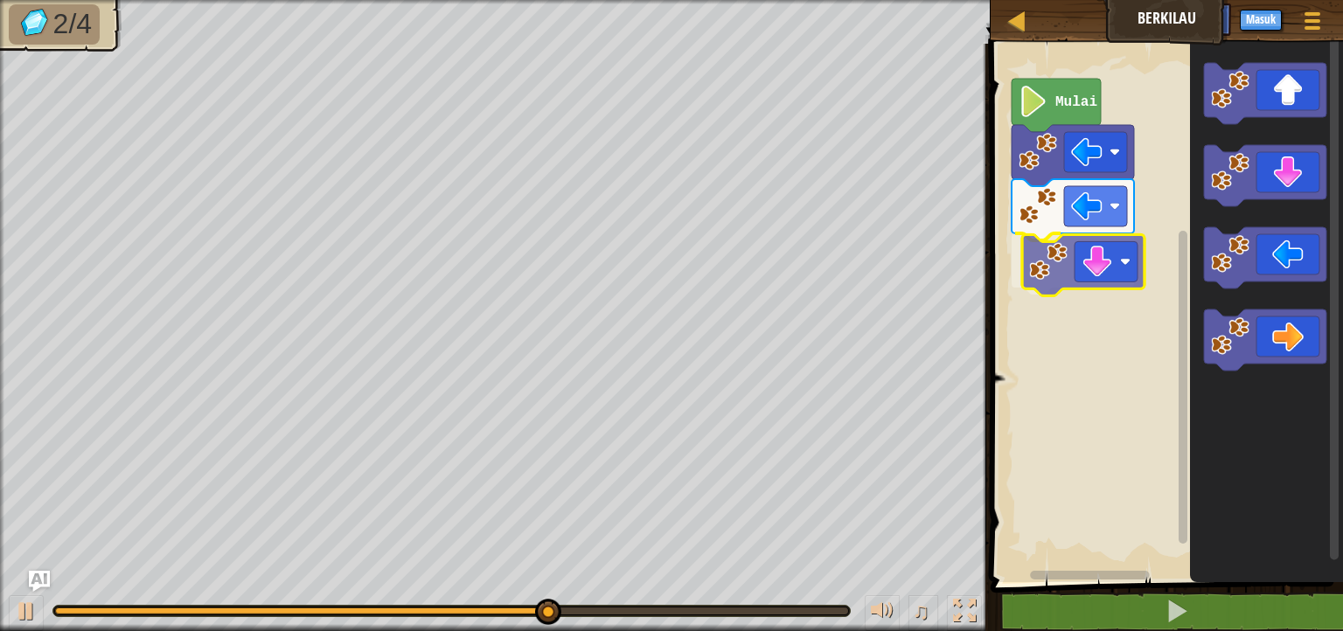
click at [1057, 263] on div "Mulai" at bounding box center [1164, 308] width 358 height 547
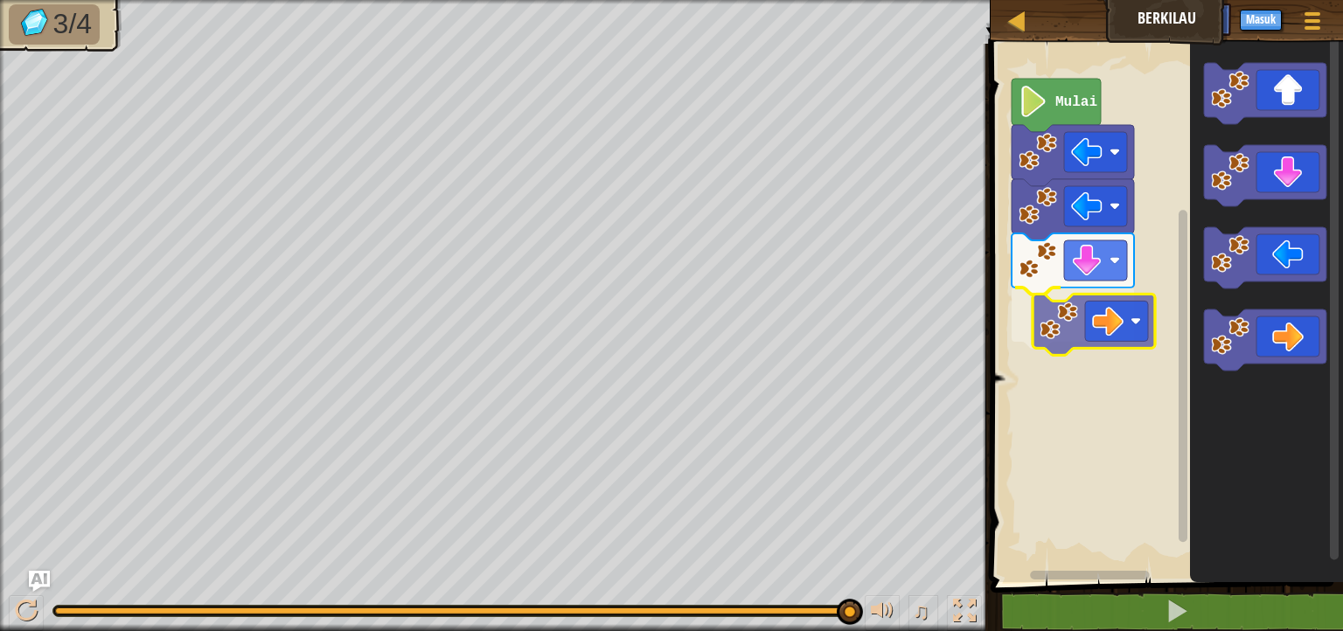
click at [1068, 311] on div "Mulai" at bounding box center [1164, 308] width 358 height 547
